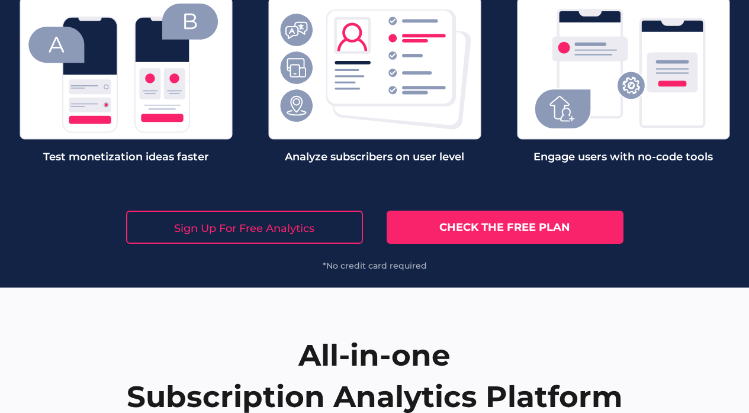
scroll to position [3839, 0]
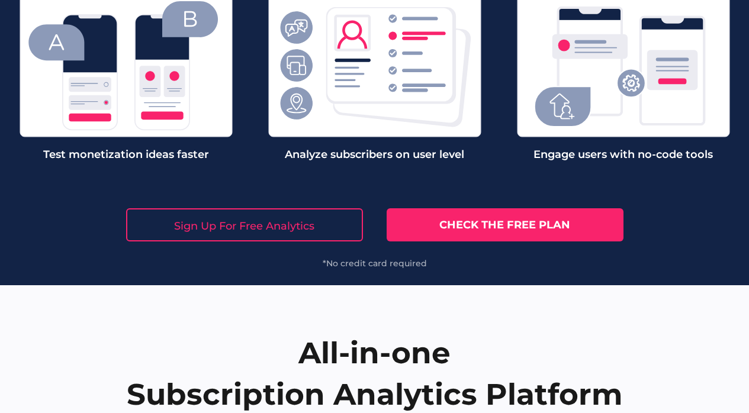
click at [441, 227] on link "Check the free plan" at bounding box center [505, 224] width 237 height 33
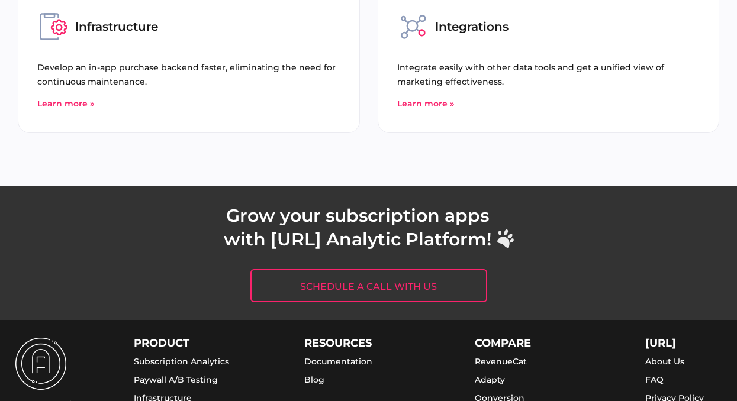
scroll to position [4686, 0]
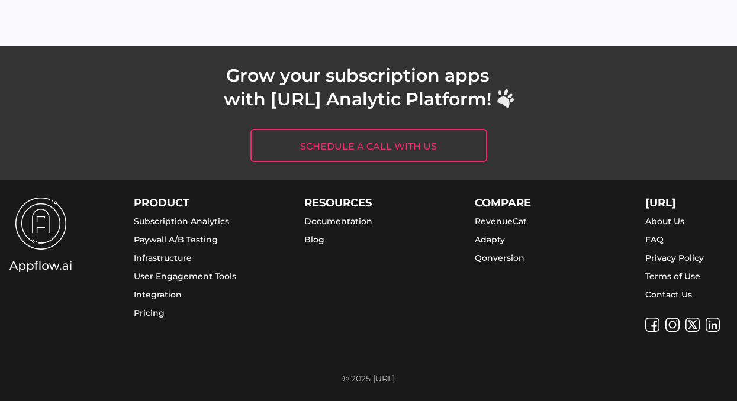
click at [667, 301] on div "APPFLOW.AI About Us FAQ Privacy Policy Terms of Use Contact Us" at bounding box center [704, 265] width 118 height 134
click at [682, 291] on link "Contact Us" at bounding box center [668, 295] width 47 height 11
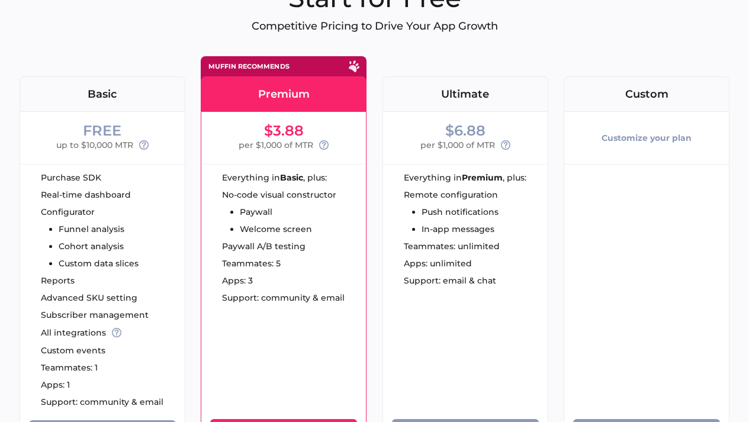
scroll to position [104, 0]
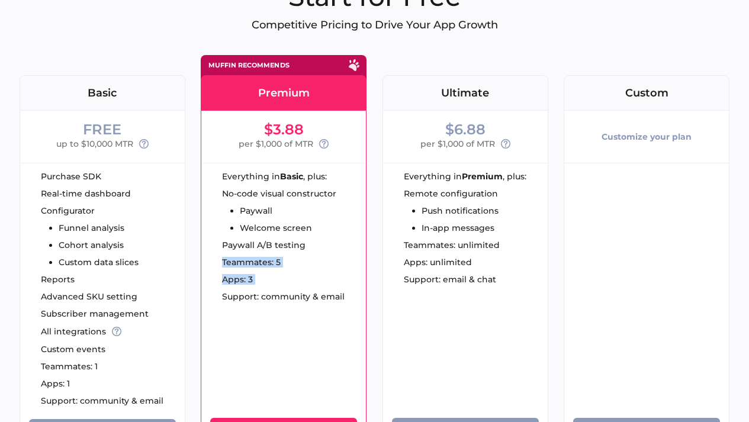
drag, startPoint x: 235, startPoint y: 250, endPoint x: 345, endPoint y: 288, distance: 115.9
click at [333, 289] on div "Everything in Basic , plus: No-code visual constructor Paywall Welcome screen P…" at bounding box center [283, 239] width 165 height 152
click at [346, 288] on div "Everything in Basic , plus: No-code visual constructor Paywall Welcome screen P…" at bounding box center [283, 239] width 165 height 152
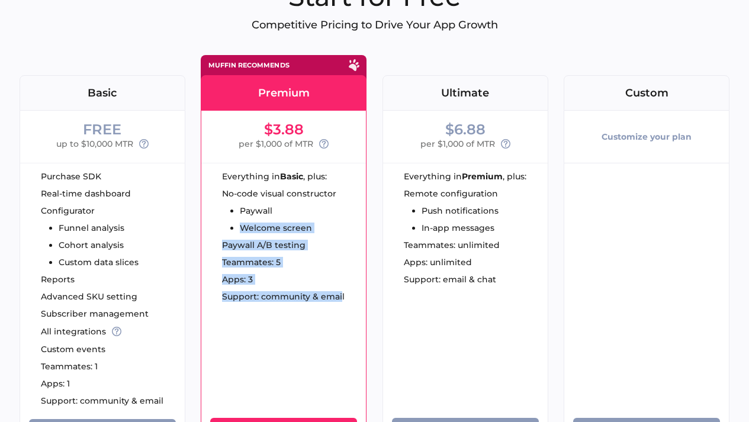
drag, startPoint x: 213, startPoint y: 233, endPoint x: 352, endPoint y: 296, distance: 152.9
click at [351, 296] on div "Everything in Basic , plus: No-code visual constructor Paywall Welcome screen P…" at bounding box center [283, 239] width 165 height 152
click at [353, 296] on div "Support: community & email" at bounding box center [294, 297] width 144 height 8
drag, startPoint x: 353, startPoint y: 296, endPoint x: 295, endPoint y: 227, distance: 89.5
click at [297, 229] on div "Everything in Basic , plus: No-code visual constructor Paywall Welcome screen P…" at bounding box center [283, 239] width 165 height 152
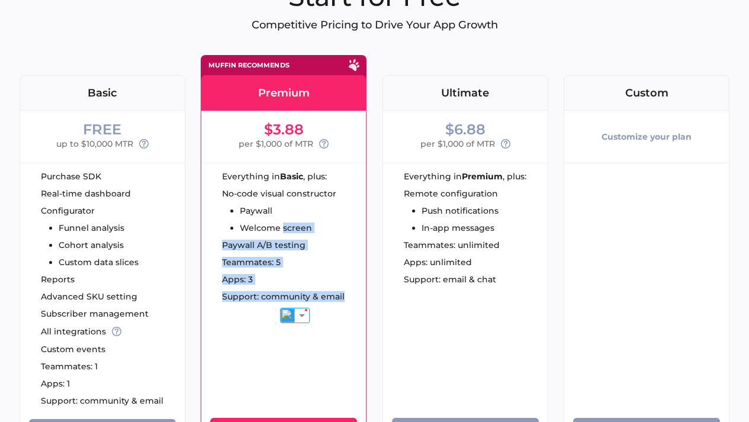
click at [295, 227] on li "Welcome screen" at bounding box center [288, 228] width 97 height 8
drag, startPoint x: 271, startPoint y: 233, endPoint x: 319, endPoint y: 290, distance: 73.5
click at [317, 290] on div "Everything in Basic , plus: No-code visual constructor Paywall Welcome screen P…" at bounding box center [283, 239] width 165 height 152
click at [310, 285] on div at bounding box center [310, 285] width 0 height 0
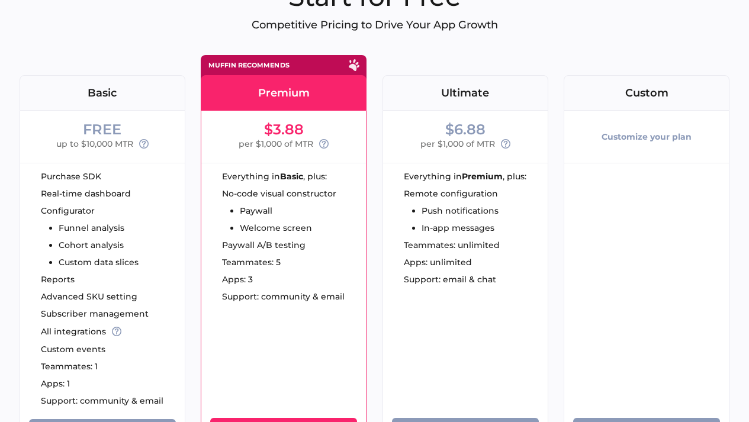
click at [327, 325] on div "$3.88 per $1,000 of MTR Everything in Basic , plus: No-code visual constructor …" at bounding box center [284, 294] width 166 height 367
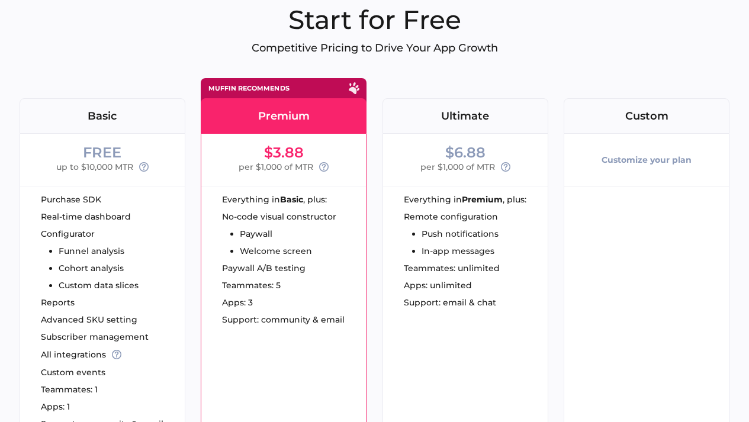
scroll to position [82, 0]
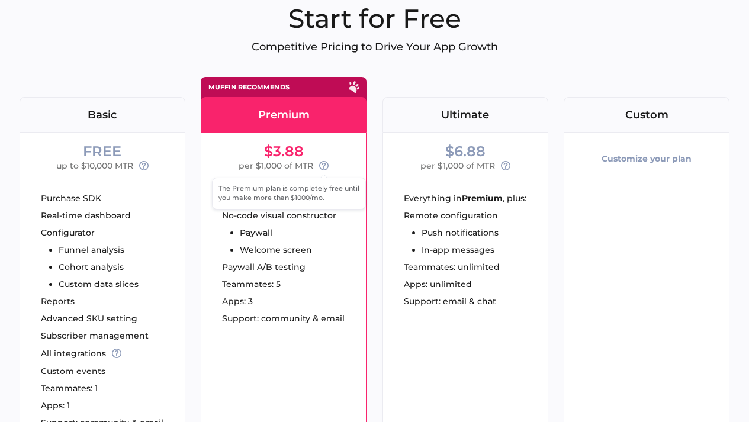
click at [325, 166] on icon at bounding box center [323, 165] width 9 height 9
drag, startPoint x: 266, startPoint y: 187, endPoint x: 339, endPoint y: 198, distance: 73.7
click at [0, 0] on div "The Premium plan is completely free until you make more than $1000/mo." at bounding box center [0, 0] width 0 height 0
drag, startPoint x: 339, startPoint y: 198, endPoint x: 256, endPoint y: 192, distance: 82.5
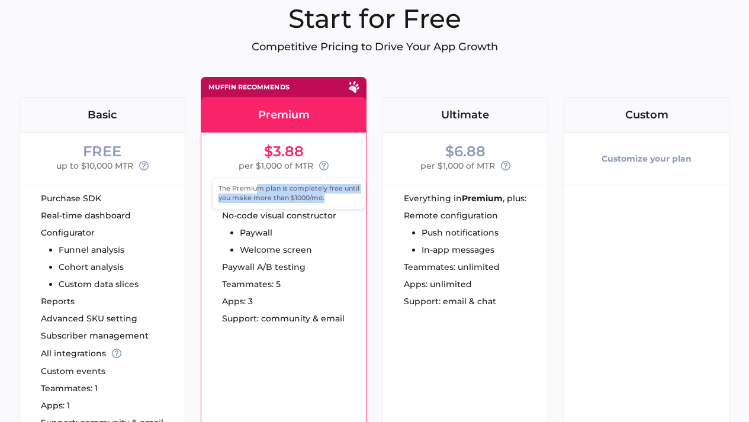
click at [0, 0] on div "The Premium plan is completely free until you make more than $1000/mo." at bounding box center [0, 0] width 0 height 0
click at [256, 192] on span "The Premium plan is completely free until you make more than $1000/mo." at bounding box center [289, 193] width 141 height 18
drag, startPoint x: 256, startPoint y: 192, endPoint x: 309, endPoint y: 197, distance: 52.4
click at [309, 197] on span "The Premium plan is completely free until you make more than $1000/mo." at bounding box center [289, 193] width 141 height 18
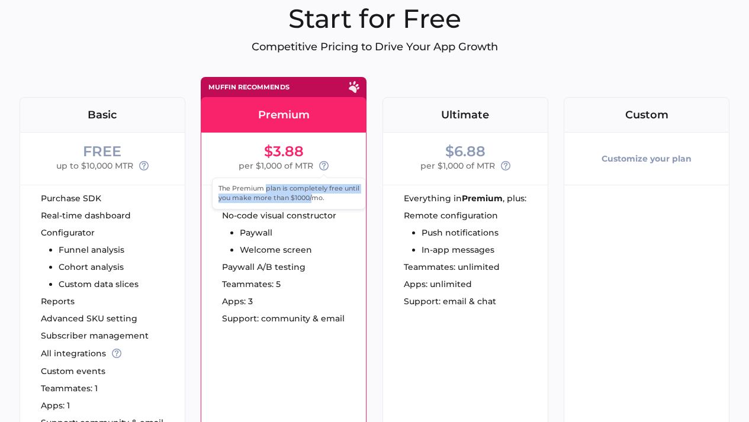
drag, startPoint x: 309, startPoint y: 197, endPoint x: 260, endPoint y: 191, distance: 49.0
click at [261, 191] on span "The Premium plan is completely free until you make more than $1000/mo." at bounding box center [289, 193] width 141 height 18
click at [260, 191] on span "The Premium plan is completely free until you make more than $1000/mo." at bounding box center [289, 193] width 141 height 18
drag, startPoint x: 260, startPoint y: 191, endPoint x: 358, endPoint y: 199, distance: 98.1
click at [0, 0] on div "The Premium plan is completely free until you make more than $1000/mo." at bounding box center [0, 0] width 0 height 0
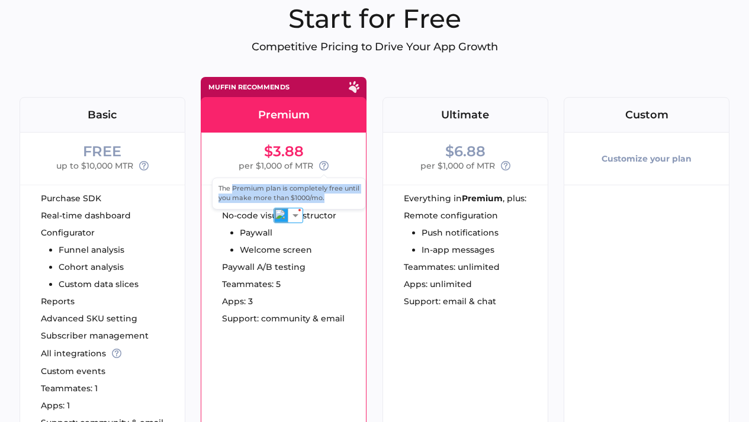
click at [0, 0] on div "The Premium plan is completely free until you make more than $1000/mo." at bounding box center [0, 0] width 0 height 0
drag, startPoint x: 346, startPoint y: 197, endPoint x: 277, endPoint y: 194, distance: 69.3
click at [0, 0] on div "The Premium plan is completely free until you make more than $1000/mo." at bounding box center [0, 0] width 0 height 0
click at [277, 194] on span "The Premium plan is completely free until you make more than $1000/mo." at bounding box center [289, 193] width 141 height 18
drag, startPoint x: 261, startPoint y: 194, endPoint x: 342, endPoint y: 195, distance: 81.1
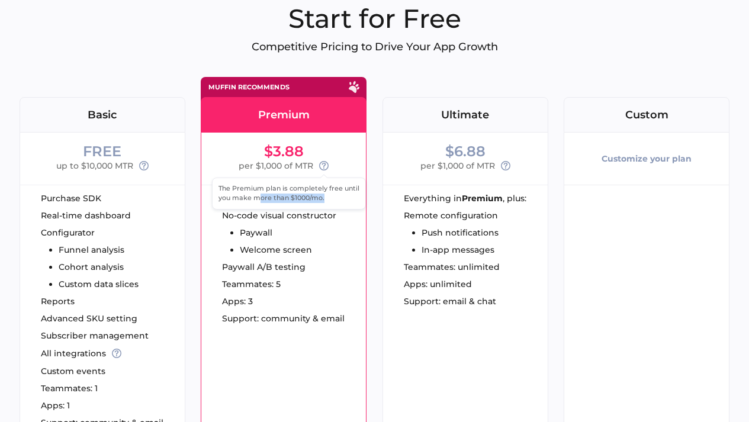
click at [0, 0] on div "The Premium plan is completely free until you make more than $1000/mo." at bounding box center [0, 0] width 0 height 0
drag, startPoint x: 342, startPoint y: 195, endPoint x: 255, endPoint y: 194, distance: 87.1
click at [0, 0] on div "The Premium plan is completely free until you make more than $1000/mo." at bounding box center [0, 0] width 0 height 0
click at [255, 194] on span "The Premium plan is completely free until you make more than $1000/mo." at bounding box center [289, 193] width 141 height 18
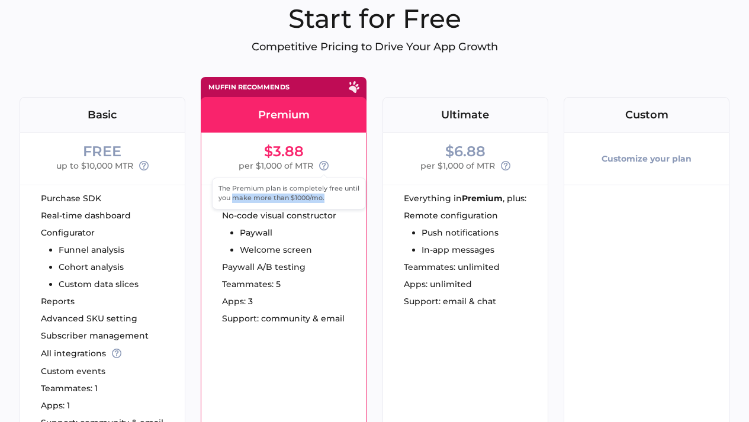
drag, startPoint x: 248, startPoint y: 194, endPoint x: 325, endPoint y: 195, distance: 77.6
click at [0, 0] on div "The Premium plan is completely free until you make more than $1000/mo." at bounding box center [0, 0] width 0 height 0
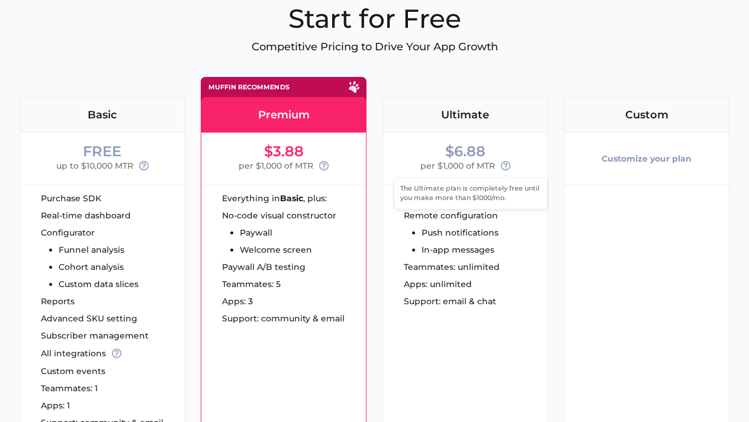
click at [503, 165] on icon at bounding box center [505, 165] width 9 height 9
click at [507, 30] on h1 "Start for Free" at bounding box center [375, 18] width 711 height 32
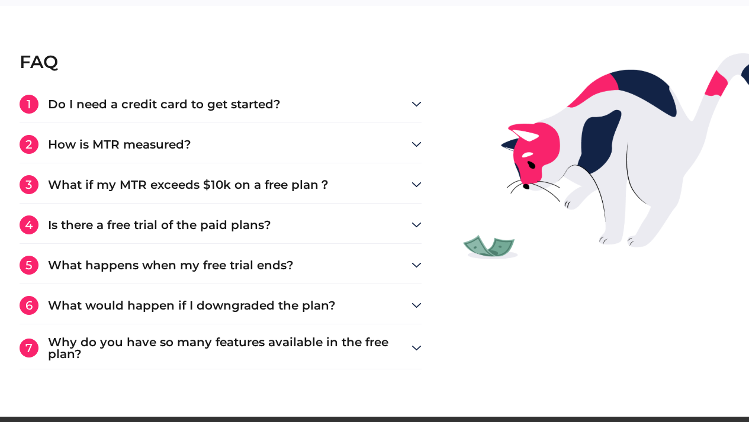
scroll to position [2168, 0]
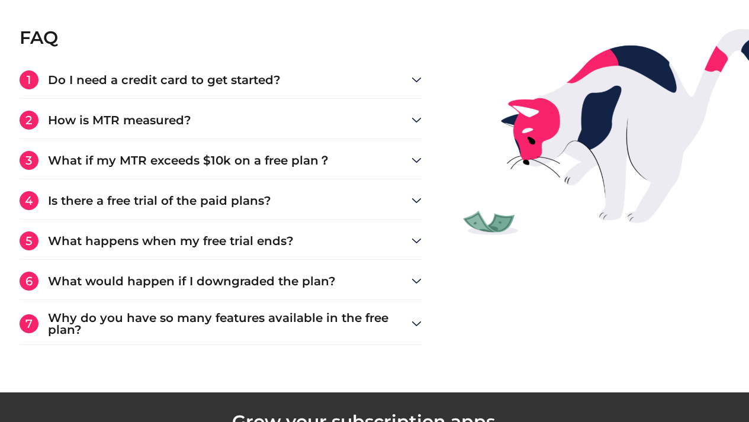
click at [377, 72] on div "1 Do I need a credit card to get started?" at bounding box center [221, 79] width 403 height 19
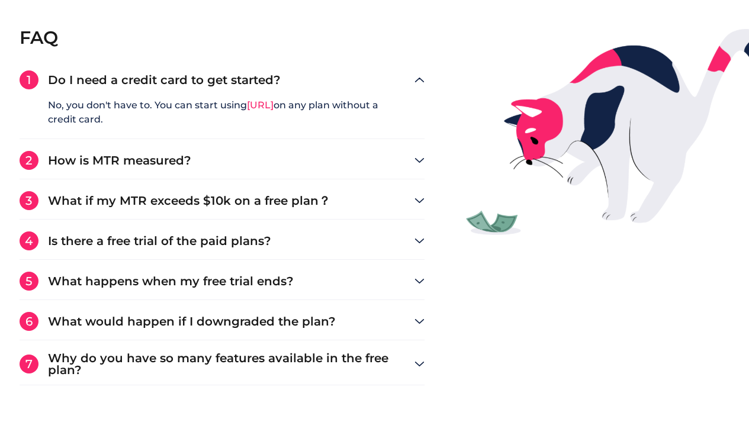
click at [315, 149] on div "1 Do I need a credit card to get started? No, you don't have to. You can start …" at bounding box center [223, 227] width 406 height 315
click at [281, 162] on h3 "How is MTR measured?" at bounding box center [231, 161] width 367 height 12
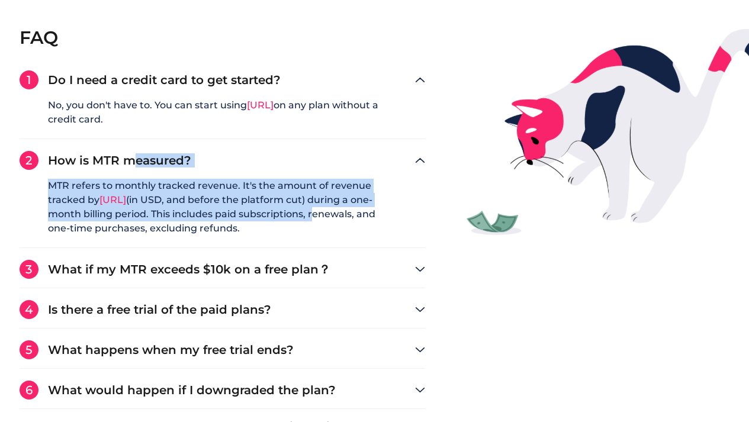
drag, startPoint x: 146, startPoint y: 171, endPoint x: 332, endPoint y: 217, distance: 190.9
click at [332, 217] on div "2 How is MTR measured? MTR refers to monthly tracked revenue. It's the amount o…" at bounding box center [223, 199] width 406 height 97
click at [332, 217] on q "MTR refers to monthly tracked revenue. It's the amount of revenue tracked by Ap…" at bounding box center [223, 213] width 406 height 69
drag, startPoint x: 329, startPoint y: 196, endPoint x: 321, endPoint y: 223, distance: 27.9
click at [321, 223] on q "MTR refers to monthly tracked revenue. It's the amount of revenue tracked by Ap…" at bounding box center [223, 213] width 406 height 69
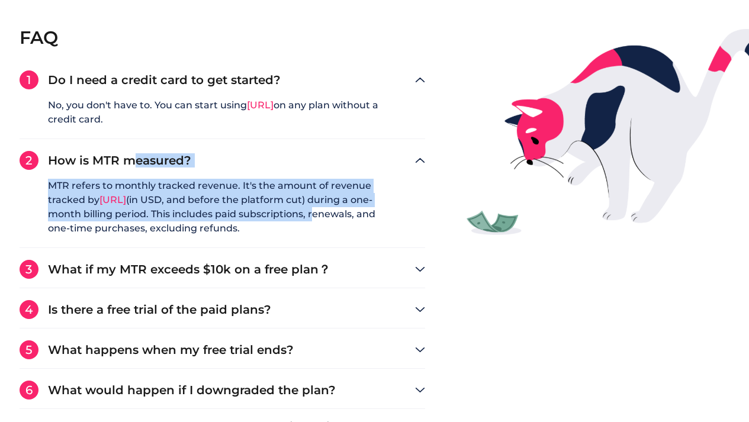
click at [321, 223] on q "MTR refers to monthly tracked revenue. It's the amount of revenue tracked by Ap…" at bounding box center [223, 213] width 406 height 69
drag, startPoint x: 322, startPoint y: 220, endPoint x: 335, endPoint y: 185, distance: 36.5
click at [334, 187] on q "MTR refers to monthly tracked revenue. It's the amount of revenue tracked by Ap…" at bounding box center [223, 213] width 406 height 69
click at [335, 185] on q "MTR refers to monthly tracked revenue. It's the amount of revenue tracked by Ap…" at bounding box center [223, 213] width 406 height 69
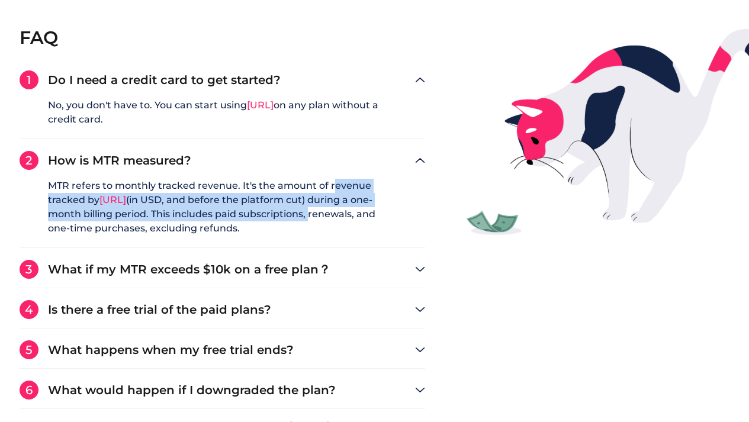
drag, startPoint x: 329, startPoint y: 194, endPoint x: 325, endPoint y: 217, distance: 22.8
click at [326, 216] on q "MTR refers to monthly tracked revenue. It's the amount of revenue tracked by Ap…" at bounding box center [223, 213] width 406 height 69
click at [325, 217] on q "MTR refers to monthly tracked revenue. It's the amount of revenue tracked by Ap…" at bounding box center [223, 213] width 406 height 69
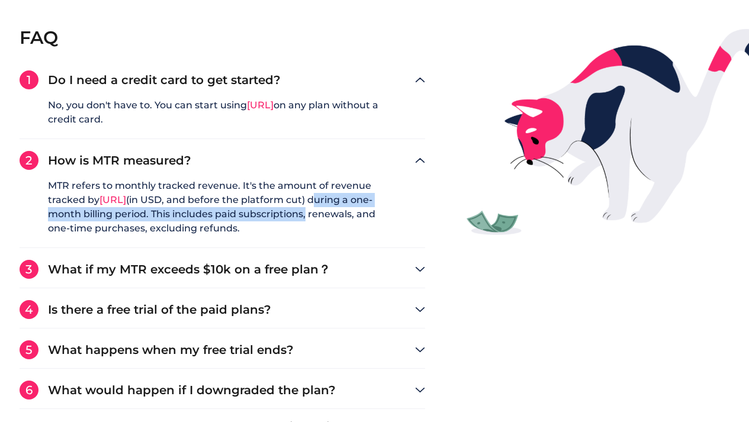
drag, startPoint x: 326, startPoint y: 217, endPoint x: 342, endPoint y: 187, distance: 34.2
click at [339, 191] on q "MTR refers to monthly tracked revenue. It's the amount of revenue tracked by Ap…" at bounding box center [223, 213] width 406 height 69
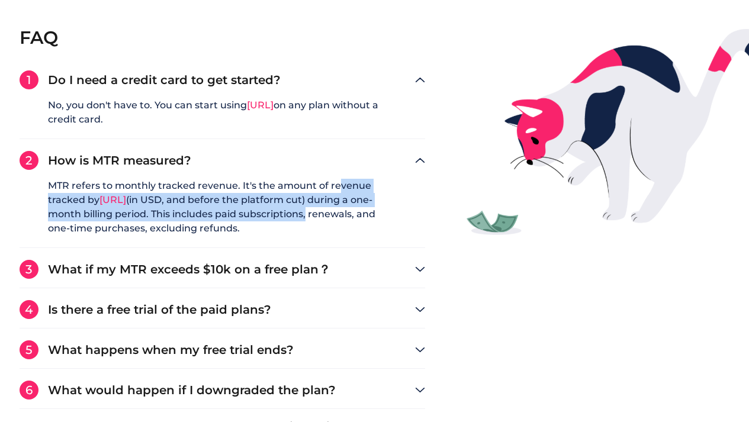
click at [342, 187] on q "MTR refers to monthly tracked revenue. It's the amount of revenue tracked by Ap…" at bounding box center [223, 213] width 406 height 69
drag, startPoint x: 331, startPoint y: 212, endPoint x: 315, endPoint y: 214, distance: 16.2
click at [315, 214] on q "MTR refers to monthly tracked revenue. It's the amount of revenue tracked by Ap…" at bounding box center [223, 213] width 406 height 69
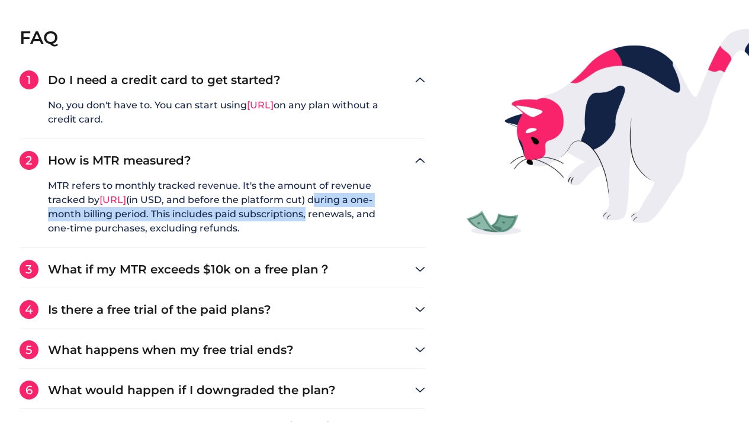
drag, startPoint x: 315, startPoint y: 214, endPoint x: 335, endPoint y: 192, distance: 30.2
click at [333, 193] on q "MTR refers to monthly tracked revenue. It's the amount of revenue tracked by Ap…" at bounding box center [223, 213] width 406 height 69
click at [326, 178] on div at bounding box center [326, 178] width 0 height 0
drag, startPoint x: 329, startPoint y: 214, endPoint x: 314, endPoint y: 235, distance: 26.3
click at [314, 235] on q "MTR refers to monthly tracked revenue. It's the amount of revenue tracked by Ap…" at bounding box center [223, 213] width 406 height 69
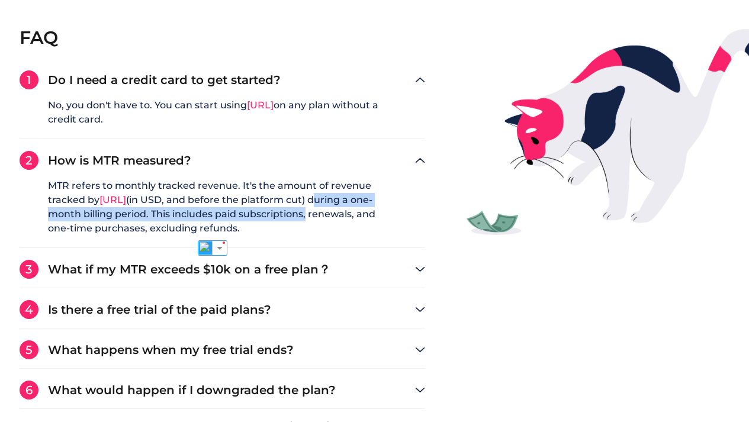
click at [306, 235] on div at bounding box center [306, 235] width 0 height 0
click at [375, 220] on q "MTR refers to monthly tracked revenue. It's the amount of revenue tracked by Ap…" at bounding box center [223, 213] width 406 height 69
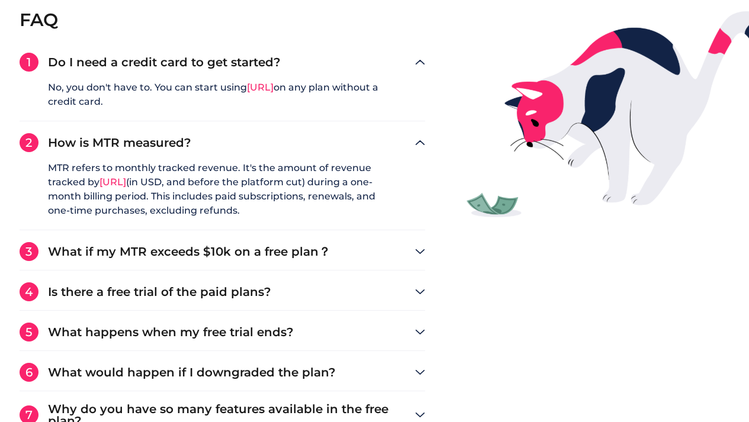
click at [238, 246] on h3 "What if my MTR exceeds $10k on a free plan？" at bounding box center [232, 252] width 368 height 12
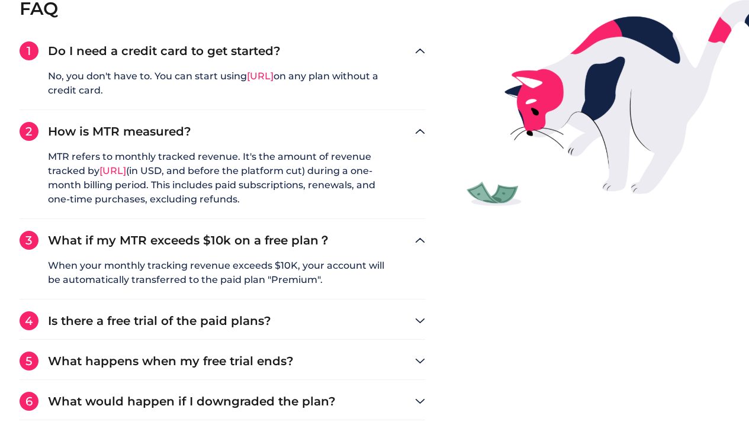
scroll to position [2198, 0]
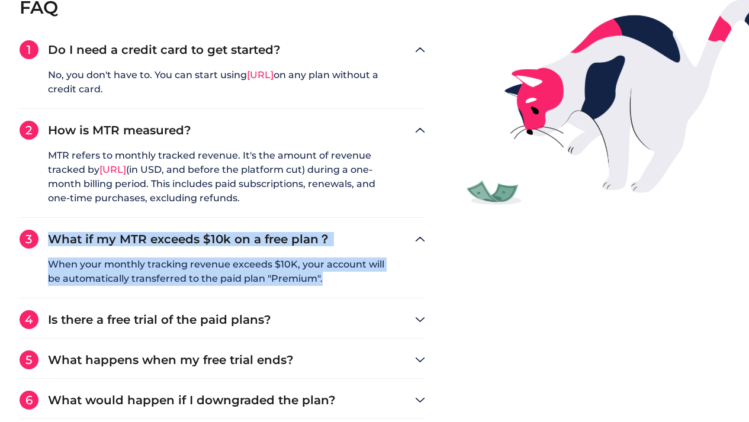
drag, startPoint x: 219, startPoint y: 247, endPoint x: 400, endPoint y: 277, distance: 183.7
click at [400, 277] on div "1 Do I need a credit card to get started? No, you don't have to. You can start …" at bounding box center [223, 252] width 406 height 424
click at [400, 277] on q "When your monthly tracking revenue exceeds $10K, your account will be automatic…" at bounding box center [223, 278] width 406 height 40
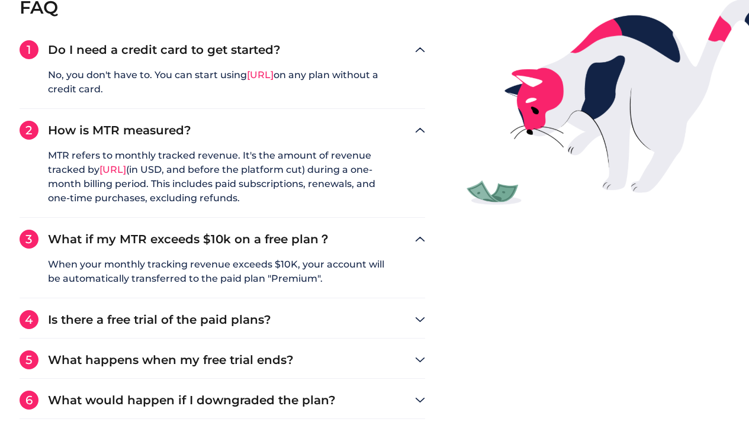
click at [398, 322] on h3 "Is there a free trial of the paid plans?" at bounding box center [232, 320] width 368 height 12
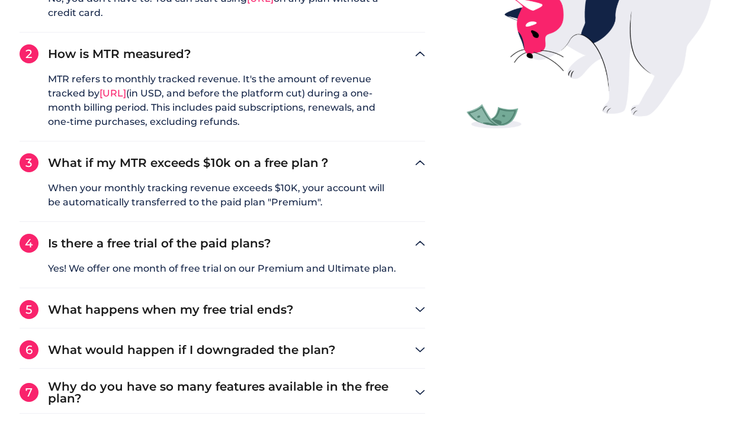
scroll to position [2308, 0]
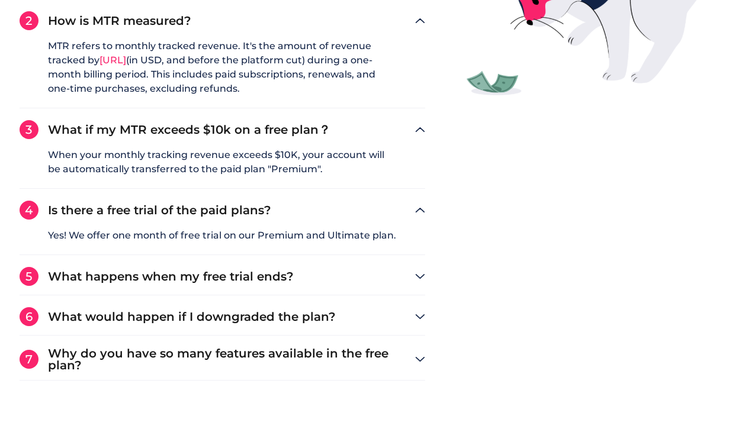
click at [384, 265] on div "1 Do I need a credit card to get started? No, you don't have to. You can start …" at bounding box center [223, 156] width 406 height 450
click at [369, 279] on h3 "What happens when my free trial ends?" at bounding box center [232, 277] width 368 height 12
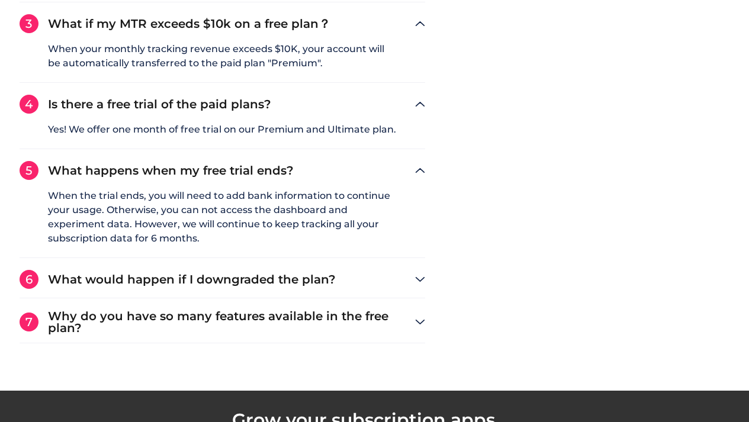
scroll to position [2417, 0]
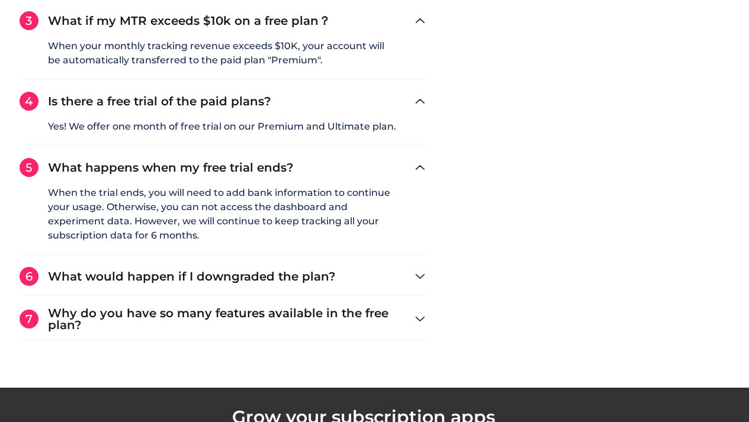
click at [340, 284] on div "6 What would happen if I downgraded the plan?" at bounding box center [223, 276] width 406 height 19
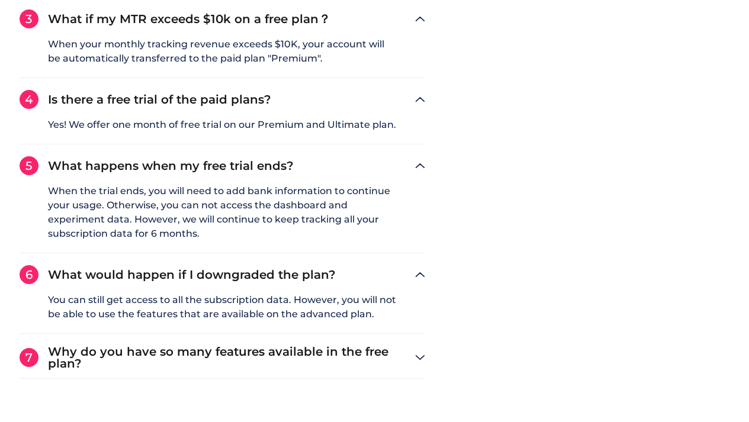
scroll to position [2419, 0]
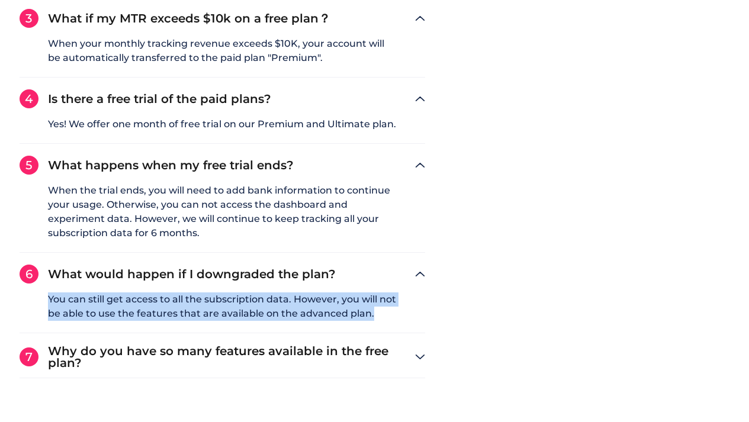
drag, startPoint x: 278, startPoint y: 288, endPoint x: 412, endPoint y: 314, distance: 135.6
click at [412, 314] on div "6 What would happen if I downgraded the plan? You can still get access to all t…" at bounding box center [223, 299] width 406 height 69
click at [412, 314] on q "You can still get access to all the subscription data. However, you will not be…" at bounding box center [223, 313] width 406 height 40
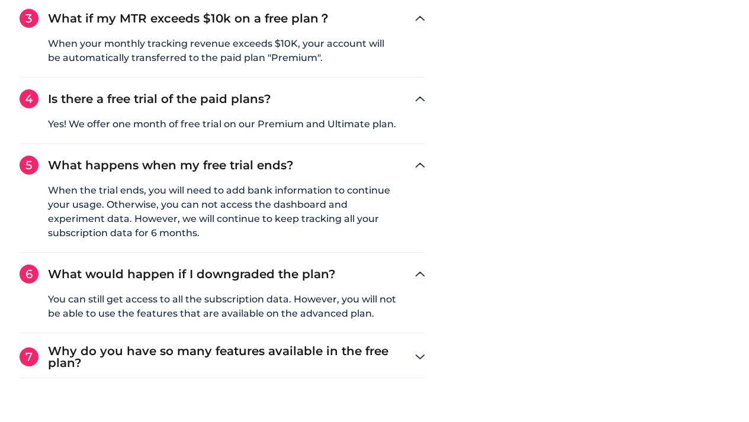
click at [306, 346] on h3 "Why do you have so many features available in the free plan?" at bounding box center [232, 357] width 368 height 24
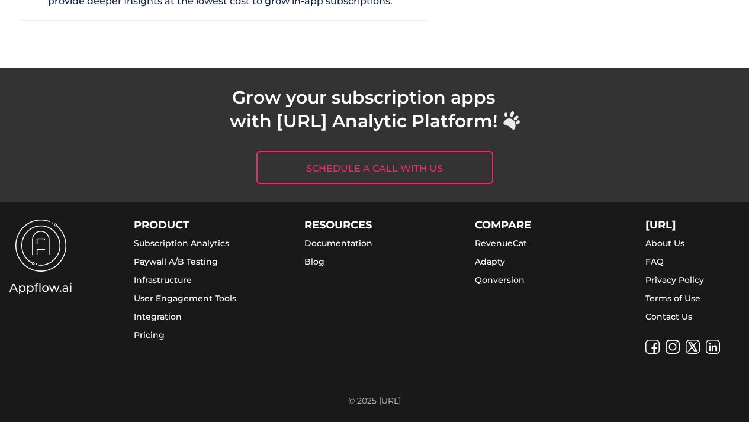
scroll to position [2833, 0]
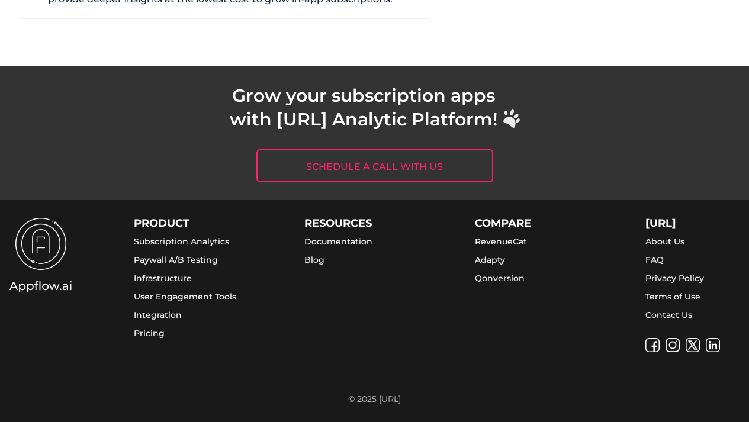
click at [515, 161] on div "Schedule a call with us" at bounding box center [374, 165] width 749 height 33
click at [368, 397] on div "© 2025 [URL]" at bounding box center [374, 399] width 749 height 8
click at [506, 364] on div "PRODUCT Subscription Analytics Paywall A/B Testing Infrastructure User Engageme…" at bounding box center [382, 285] width 764 height 170
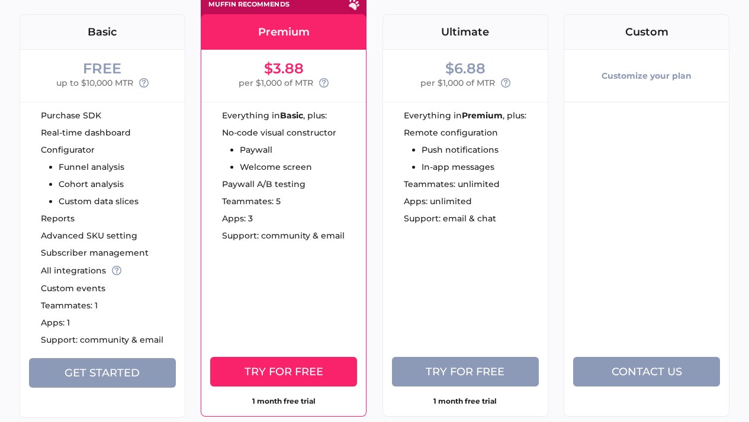
scroll to position [0, 0]
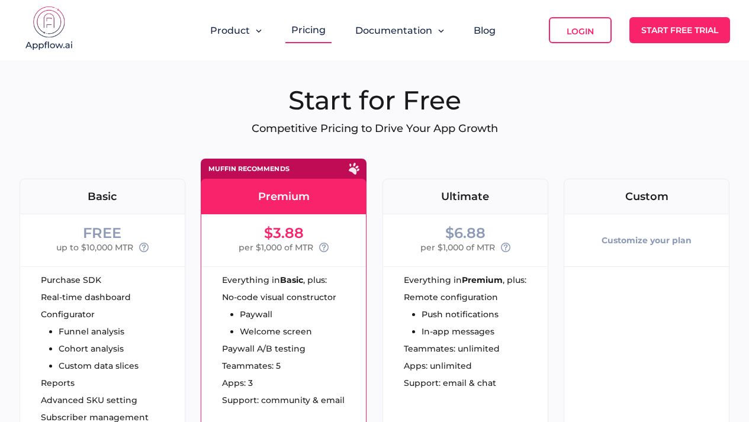
click at [603, 133] on p "Competitive Pricing to Drive Your App Growth" at bounding box center [375, 128] width 711 height 13
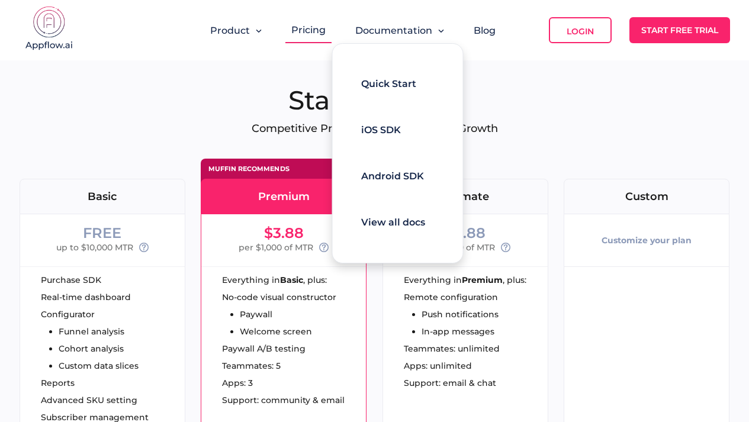
click at [651, 44] on div "Product Pricing Documentation Blog Login Start Free Trial" at bounding box center [375, 30] width 711 height 60
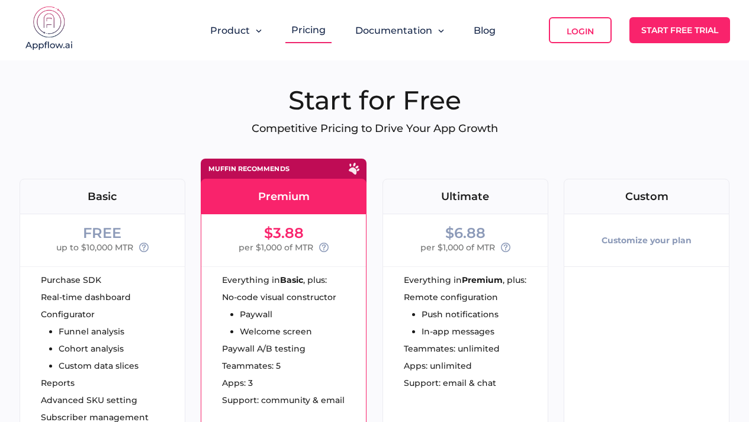
click at [688, 21] on link "Start Free Trial" at bounding box center [679, 30] width 101 height 26
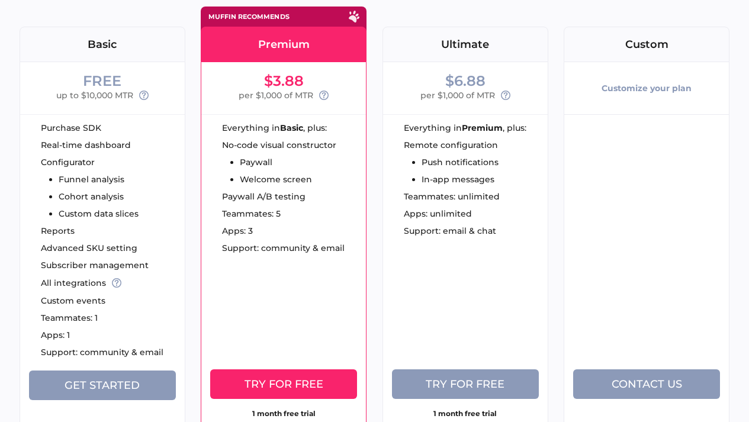
scroll to position [304, 0]
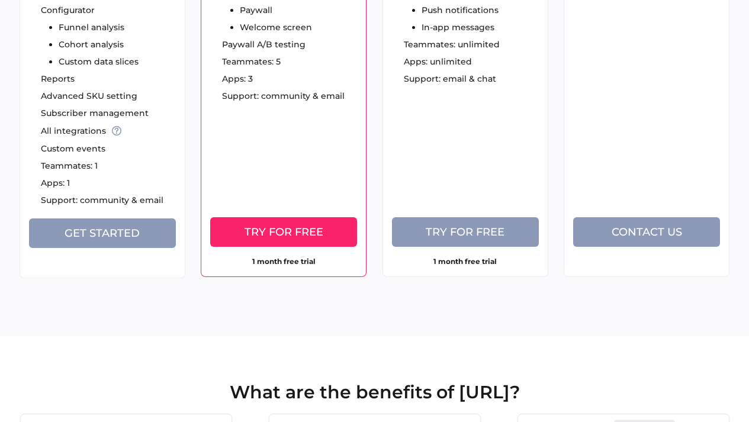
click at [489, 166] on div "$6.88 per $1,000 of MTR Everything in Premium , plus: Remote configuration Push…" at bounding box center [466, 93] width 166 height 367
click at [457, 235] on span "Try for free" at bounding box center [465, 232] width 79 height 13
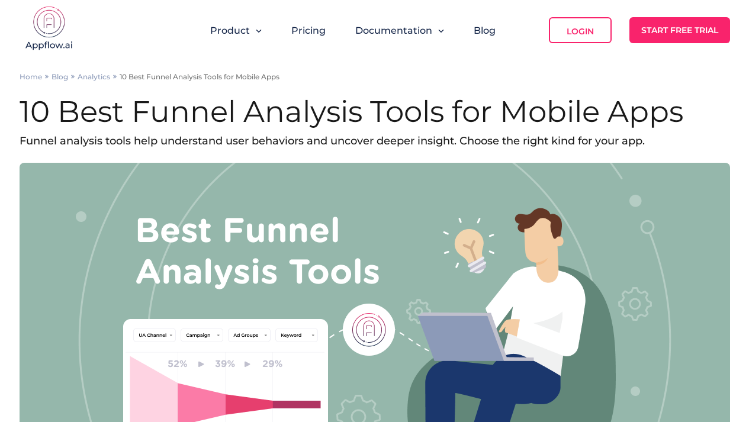
scroll to position [1659, 0]
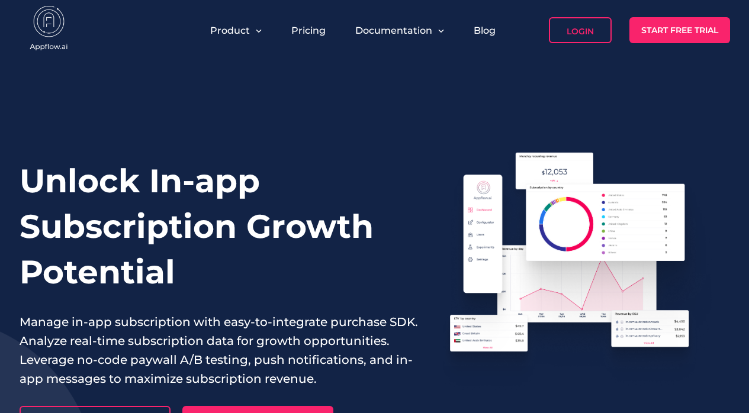
scroll to position [4306, 0]
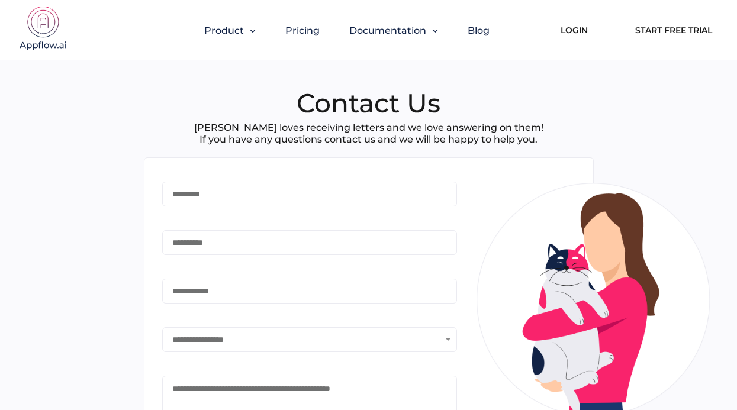
scroll to position [160, 0]
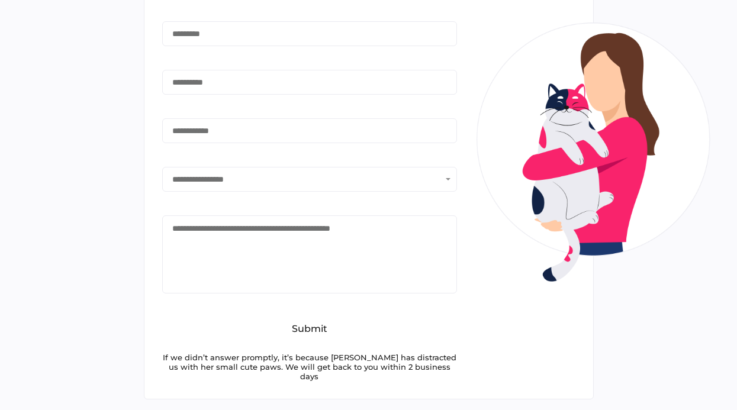
type input "*******"
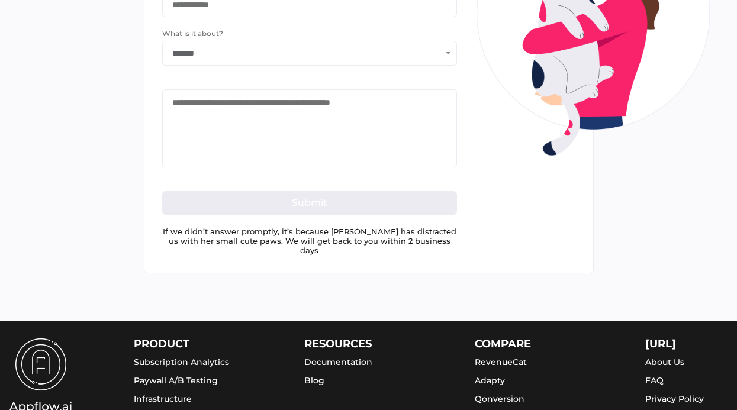
scroll to position [15, 0]
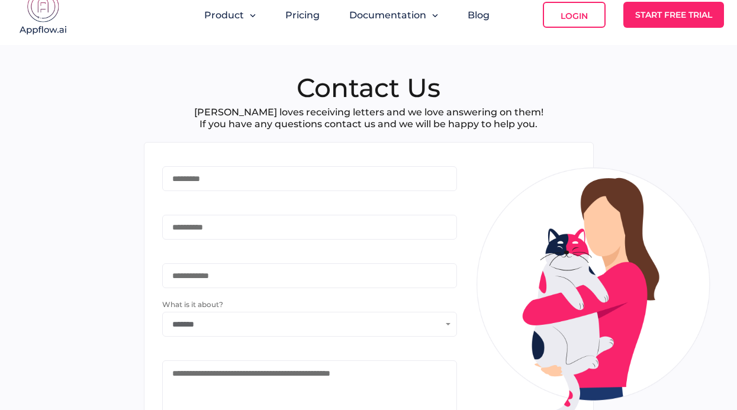
click at [332, 183] on input "text" at bounding box center [304, 179] width 283 height 24
type input "**********"
click at [257, 221] on input "text" at bounding box center [304, 228] width 283 height 24
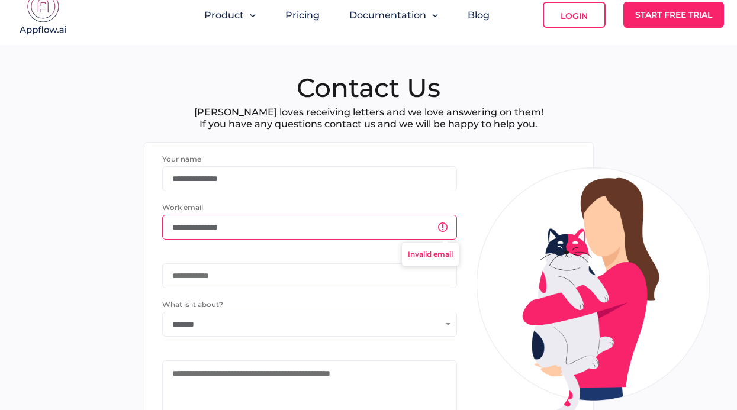
type input "**********"
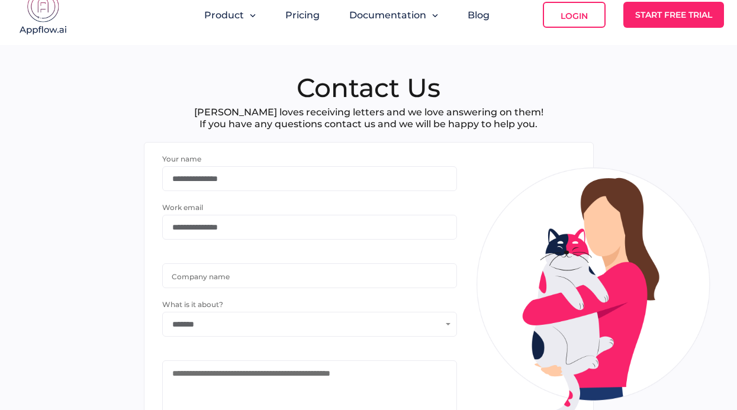
click at [242, 276] on input "text" at bounding box center [304, 276] width 283 height 24
type input "**********"
click at [243, 313] on input "*******" at bounding box center [302, 325] width 278 height 24
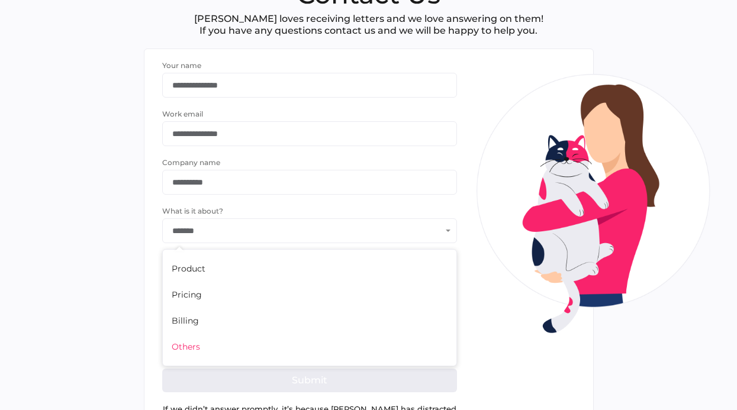
scroll to position [137, 0]
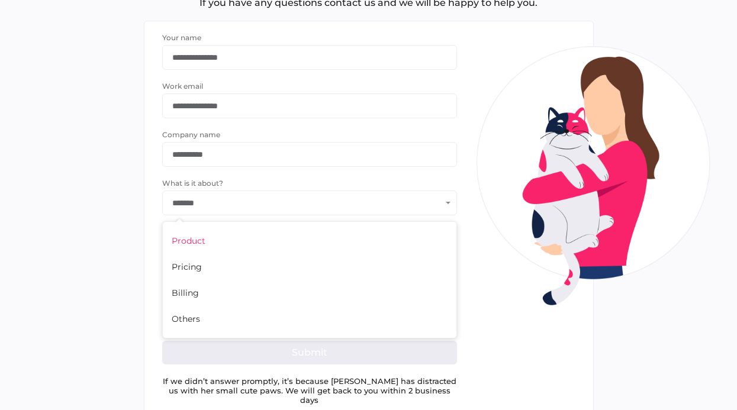
click at [237, 236] on div "Product" at bounding box center [308, 241] width 291 height 26
click at [242, 197] on input "*******" at bounding box center [302, 203] width 278 height 24
click at [211, 240] on div "Product" at bounding box center [308, 241] width 273 height 8
click at [218, 321] on form "**********" at bounding box center [309, 204] width 295 height 343
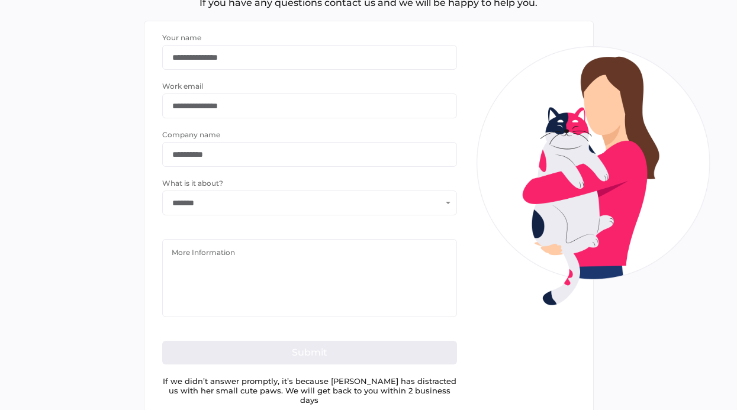
click at [285, 293] on textarea at bounding box center [309, 278] width 295 height 78
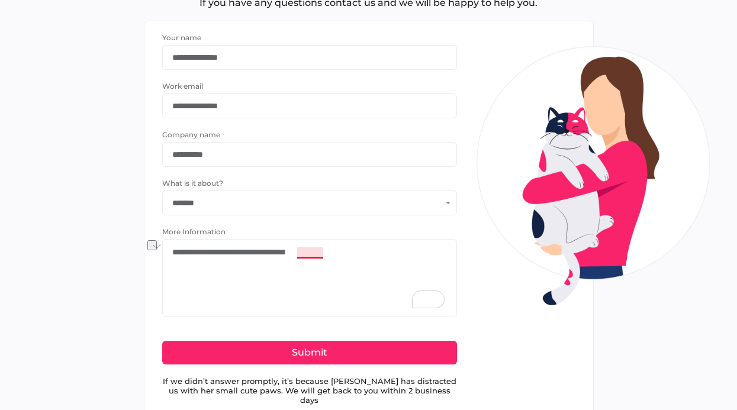
click at [311, 256] on textarea "**********" at bounding box center [309, 278] width 295 height 78
type textarea "**********"
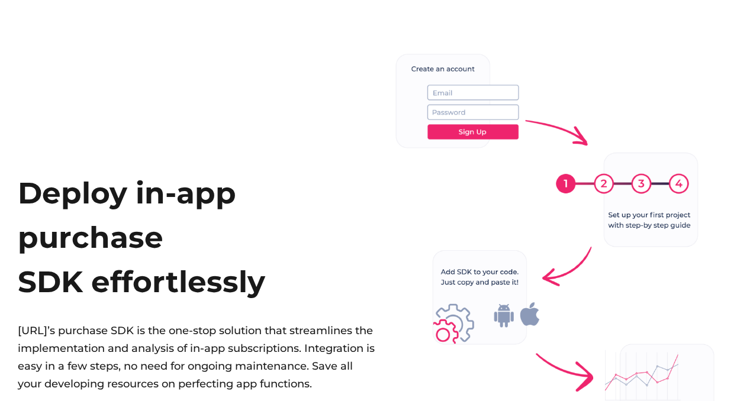
scroll to position [3201, 0]
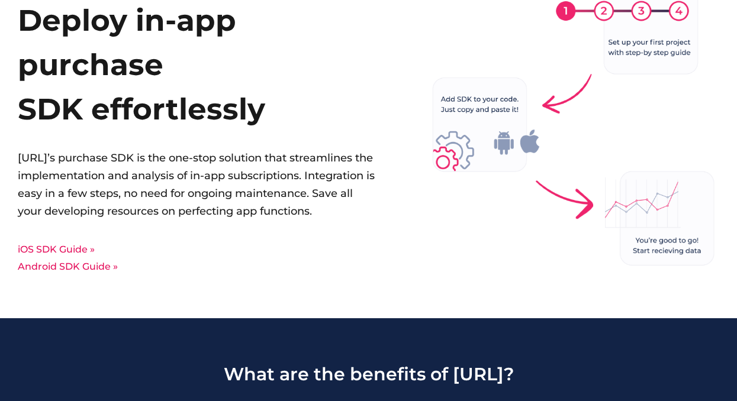
click at [196, 76] on h2 "Deploy in-app purchase SDK effortlessly" at bounding box center [198, 64] width 361 height 133
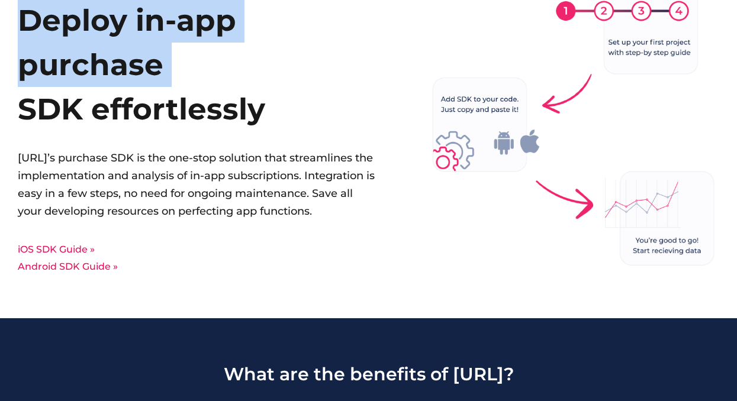
click at [263, 127] on h2 "Deploy in-app purchase SDK effortlessly" at bounding box center [198, 64] width 361 height 133
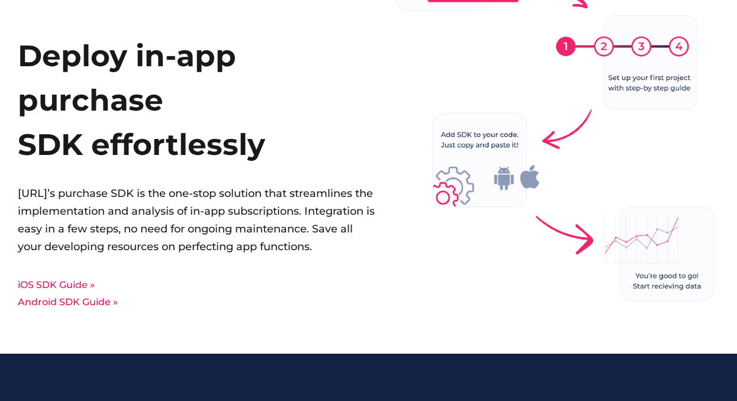
scroll to position [3128, 0]
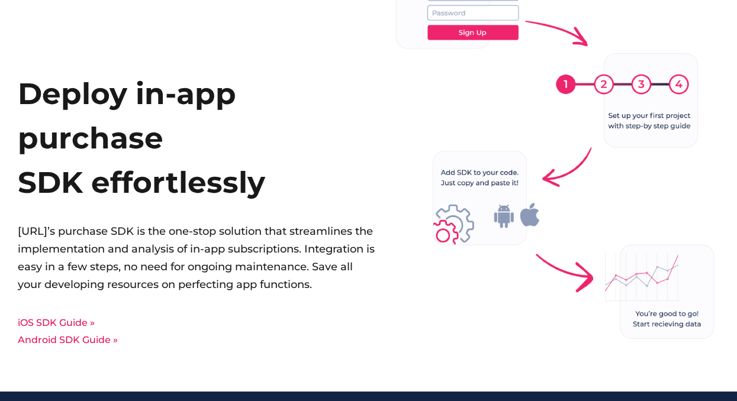
click at [178, 180] on h2 "Deploy in-app purchase SDK effortlessly" at bounding box center [198, 138] width 361 height 133
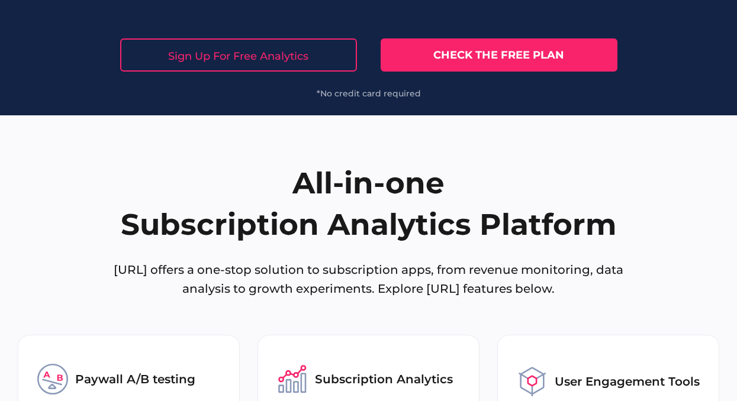
scroll to position [4216, 0]
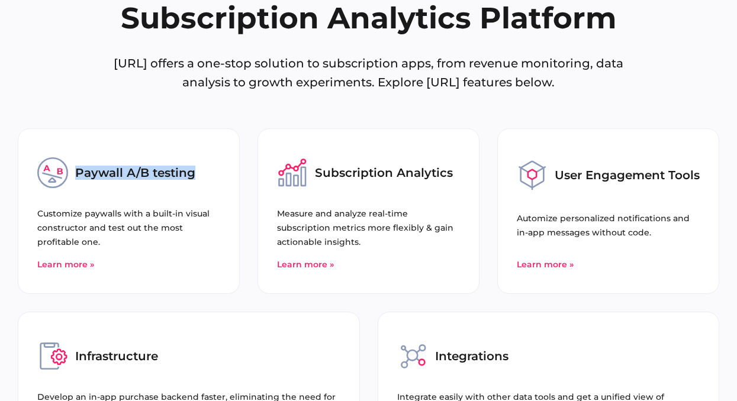
drag, startPoint x: 210, startPoint y: 171, endPoint x: 72, endPoint y: 178, distance: 137.5
click at [72, 178] on div "Paywall A/B testing" at bounding box center [128, 173] width 183 height 31
copy h3 "Paywall A/B testing"
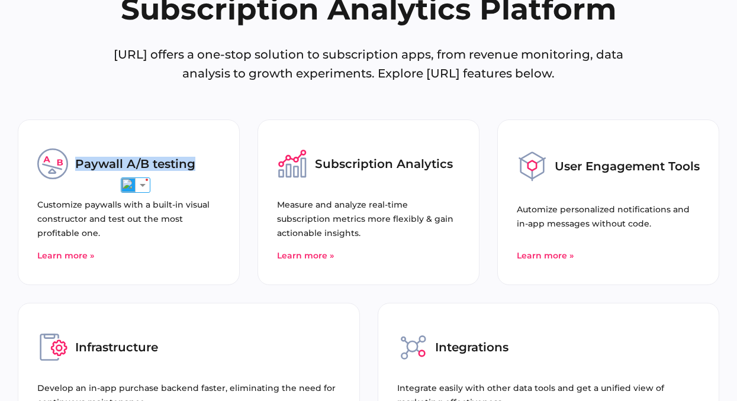
scroll to position [4225, 0]
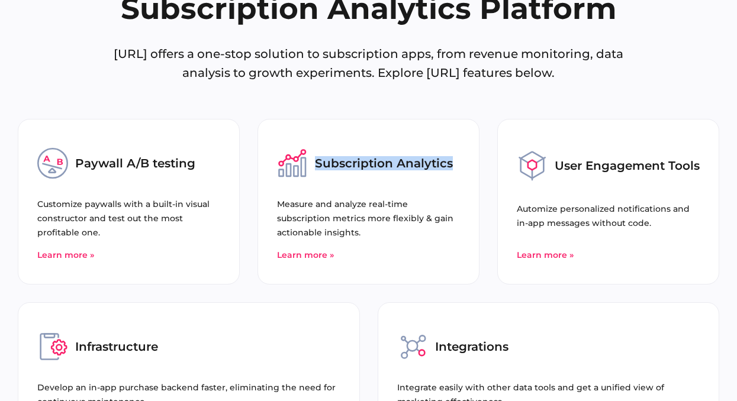
drag, startPoint x: 455, startPoint y: 163, endPoint x: 318, endPoint y: 159, distance: 137.4
click at [318, 159] on div "Subscription Analytics" at bounding box center [368, 163] width 183 height 31
copy h3 "Subscription Analytics"
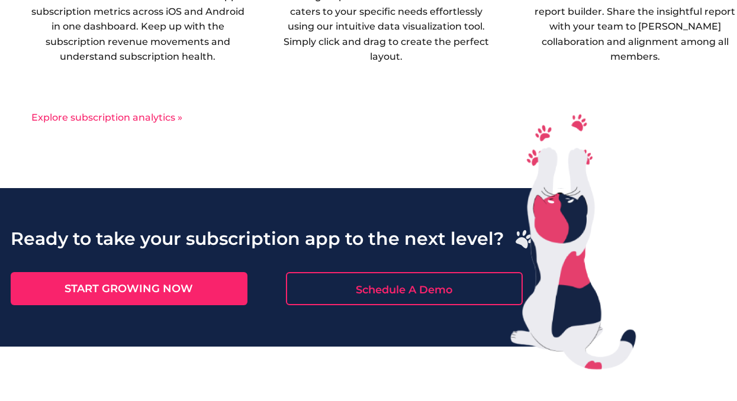
scroll to position [1353, 0]
